Goal: Task Accomplishment & Management: Manage account settings

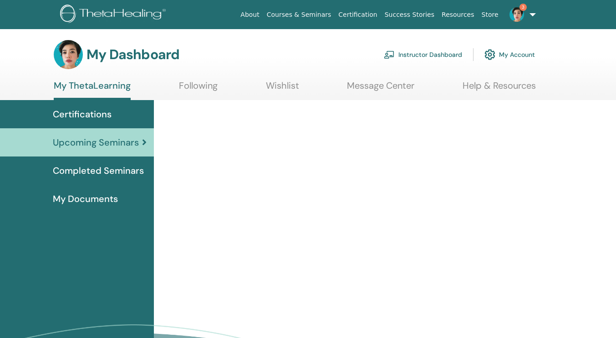
click at [420, 52] on link "Instructor Dashboard" at bounding box center [423, 55] width 78 height 20
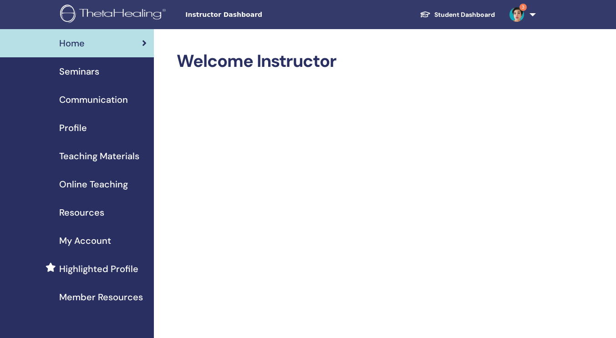
click at [94, 71] on span "Seminars" at bounding box center [79, 72] width 40 height 14
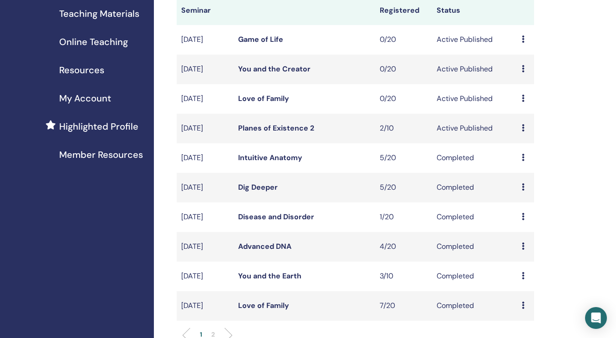
scroll to position [146, 0]
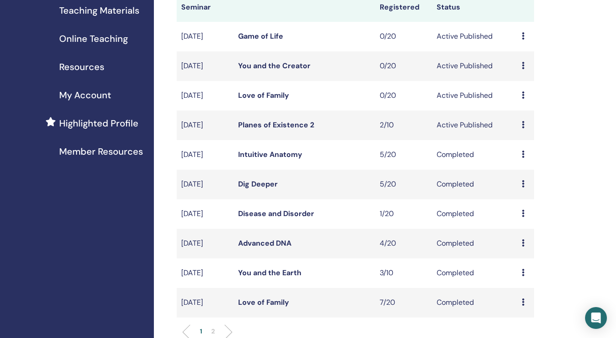
click at [521, 133] on td "Preview Edit Attendees Cancel" at bounding box center [525, 126] width 17 height 30
click at [546, 138] on div "My Seminars You can customize the filter to explore upcoming seminars beyond th…" at bounding box center [385, 272] width 462 height 778
click at [523, 128] on icon at bounding box center [523, 124] width 3 height 7
click at [522, 166] on link "Attendees" at bounding box center [524, 169] width 35 height 10
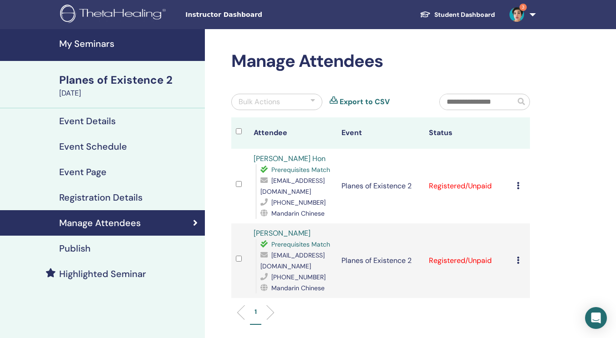
click at [298, 99] on div "Bulk Actions" at bounding box center [276, 102] width 91 height 16
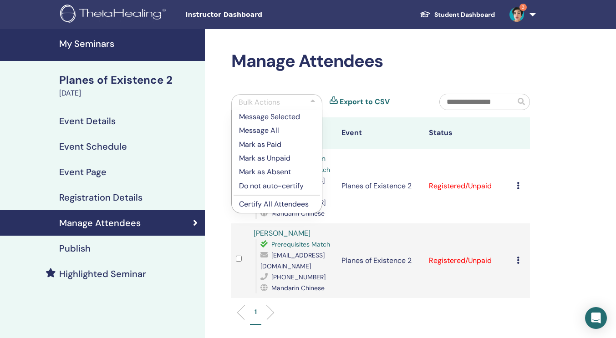
click at [285, 203] on p "Certify All Attendees" at bounding box center [277, 204] width 76 height 11
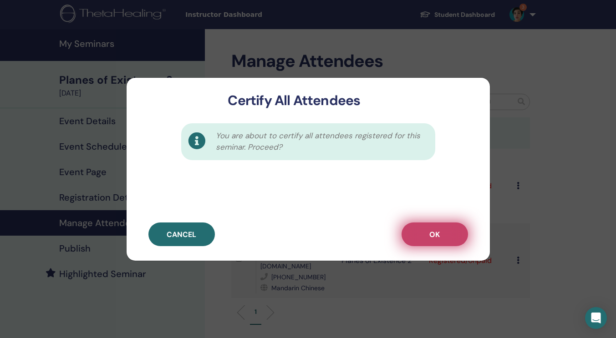
click at [434, 236] on span "OK" at bounding box center [435, 235] width 10 height 10
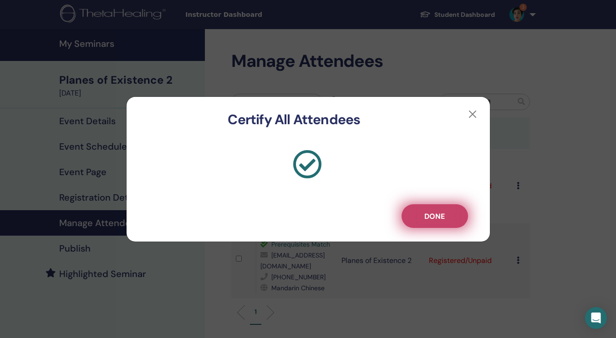
click at [448, 217] on button "Done" at bounding box center [435, 217] width 67 height 24
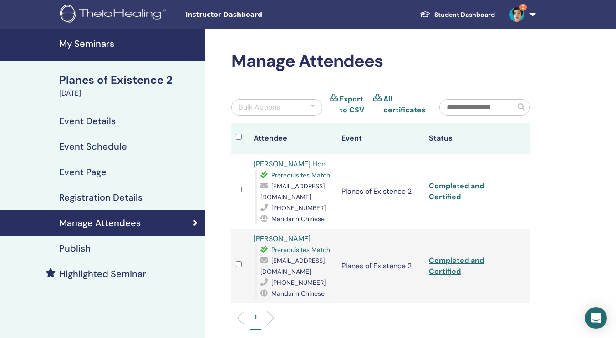
click at [580, 97] on div "Manage Attendees Bulk Actions Export to CSV All certificates Attendee Event Sta…" at bounding box center [410, 248] width 411 height 438
click at [519, 11] on img at bounding box center [517, 14] width 15 height 15
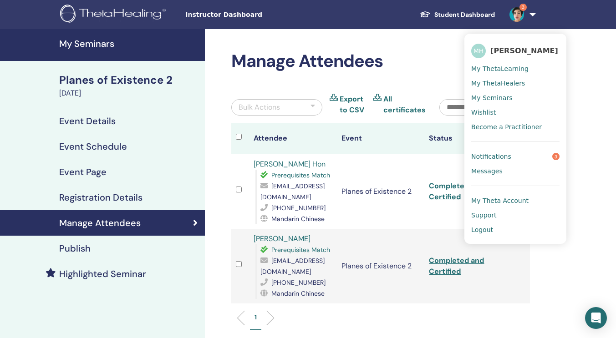
click at [499, 151] on link "Notifications 3" at bounding box center [515, 156] width 88 height 15
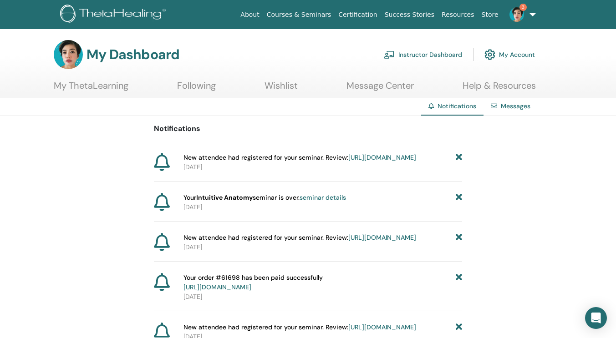
click at [92, 17] on img at bounding box center [114, 15] width 109 height 20
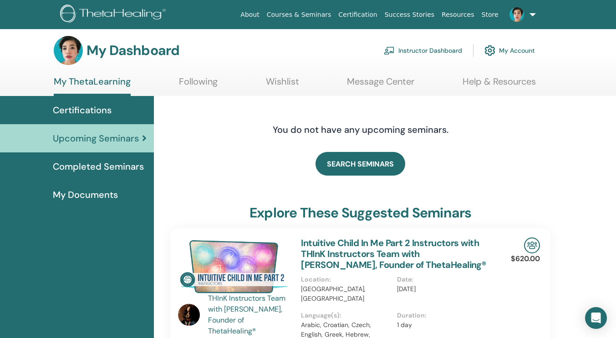
scroll to position [4, 0]
click at [434, 48] on link "Instructor Dashboard" at bounding box center [423, 51] width 78 height 20
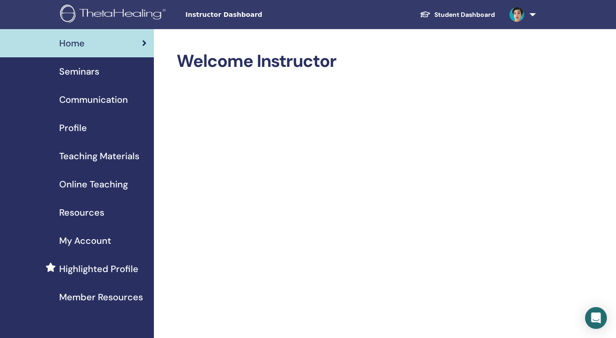
click at [85, 75] on span "Seminars" at bounding box center [79, 72] width 40 height 14
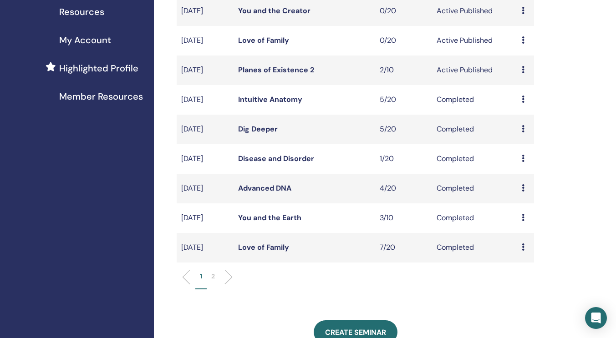
scroll to position [201, 0]
